Goal: Entertainment & Leisure: Consume media (video, audio)

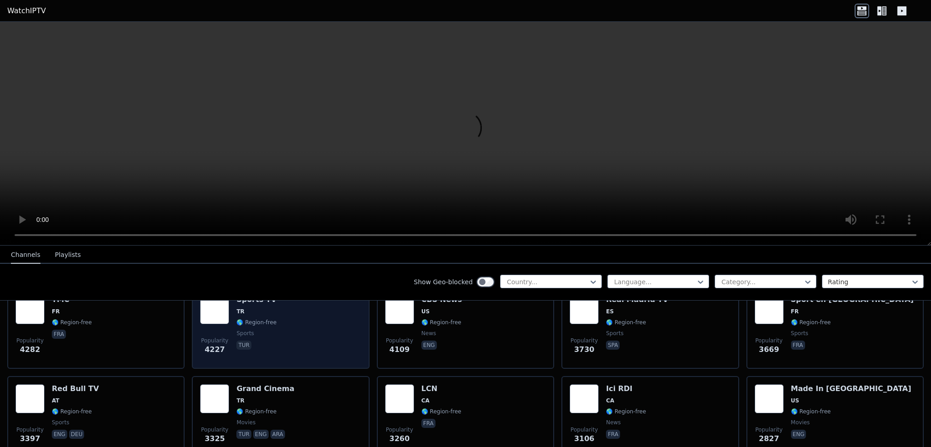
scroll to position [227, 0]
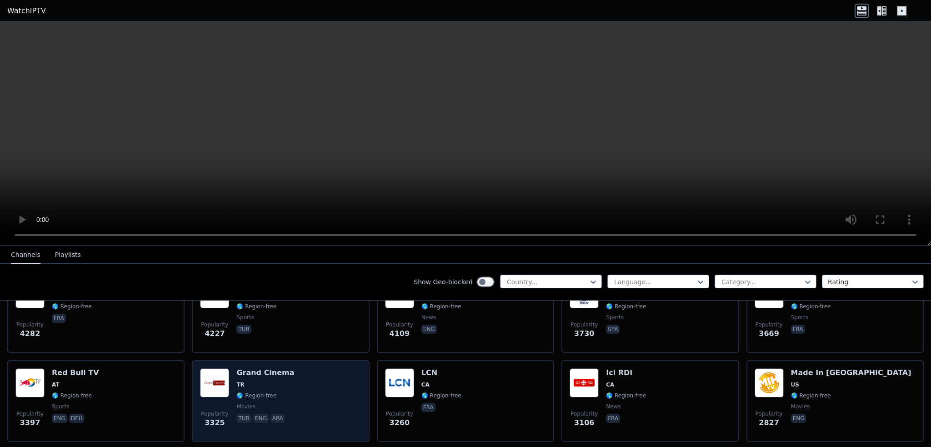
click at [262, 368] on h6 "Grand Cinema" at bounding box center [265, 372] width 58 height 9
drag, startPoint x: 247, startPoint y: 365, endPoint x: 214, endPoint y: 370, distance: 33.2
click at [214, 370] on img at bounding box center [214, 382] width 29 height 29
click at [237, 381] on span "TR" at bounding box center [240, 384] width 8 height 7
click at [248, 368] on h6 "Grand Cinema" at bounding box center [265, 372] width 58 height 9
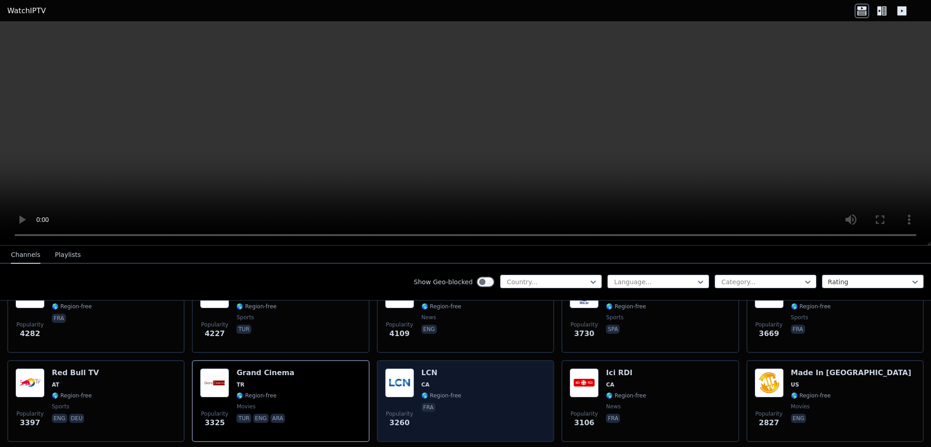
click at [430, 392] on span "🌎 Region-free" at bounding box center [441, 395] width 40 height 7
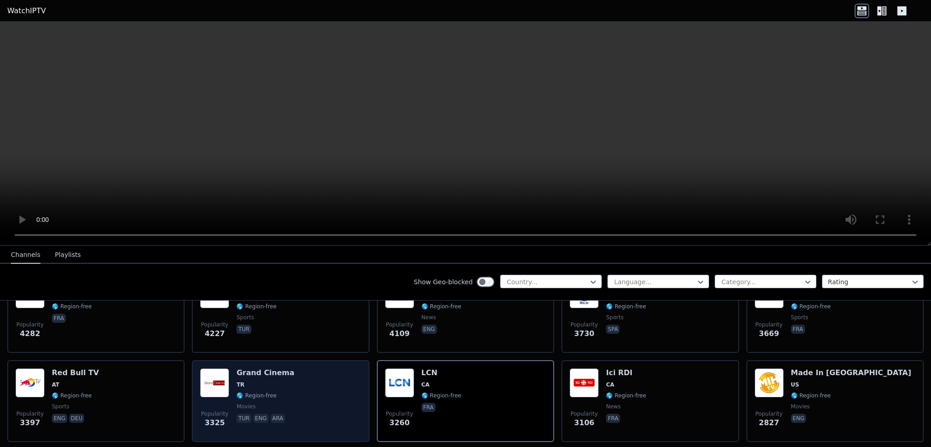
click at [251, 381] on span "TR" at bounding box center [265, 384] width 58 height 7
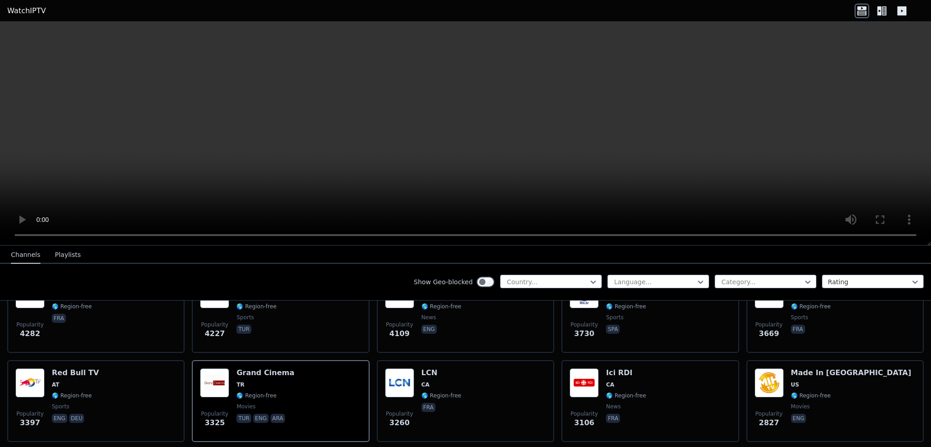
drag, startPoint x: 473, startPoint y: 138, endPoint x: 427, endPoint y: 175, distance: 58.8
click at [427, 175] on video at bounding box center [465, 134] width 931 height 224
click at [660, 149] on video at bounding box center [465, 134] width 931 height 224
